Goal: Task Accomplishment & Management: Manage account settings

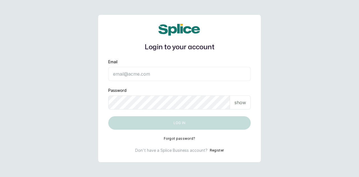
type input "[EMAIL_ADDRESS][DOMAIN_NAME]"
click at [242, 104] on p "show" at bounding box center [239, 102] width 11 height 7
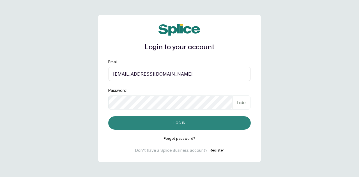
click at [180, 121] on button "Log in" at bounding box center [179, 122] width 142 height 13
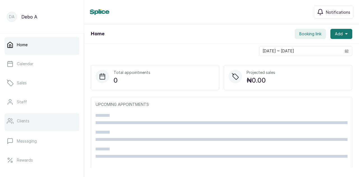
click at [27, 123] on p "Clients" at bounding box center [23, 121] width 13 height 6
